Goal: Find contact information: Find contact information

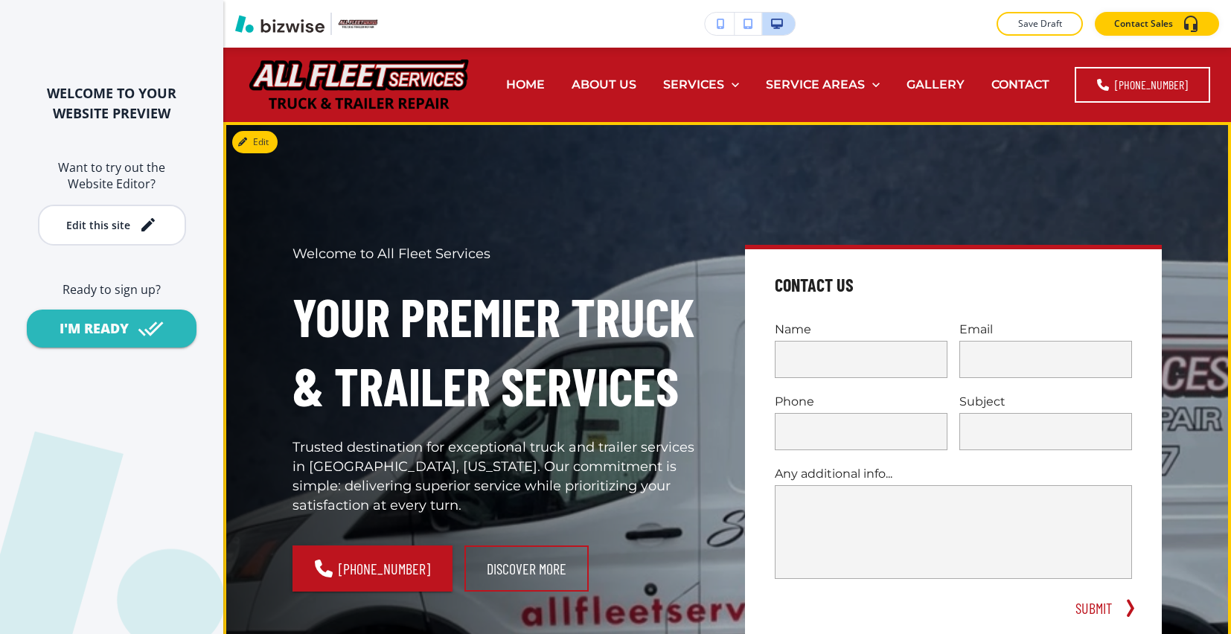
click at [828, 281] on h4 "Contact Us" at bounding box center [814, 285] width 79 height 24
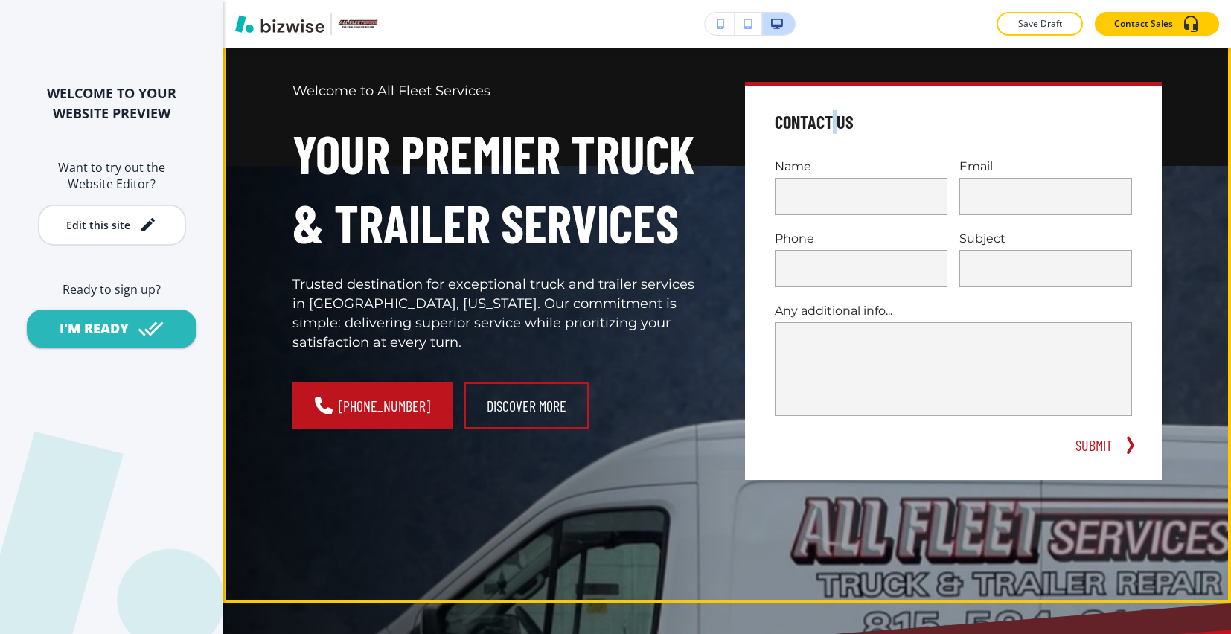
scroll to position [1172, 0]
